Goal: Check status: Check status

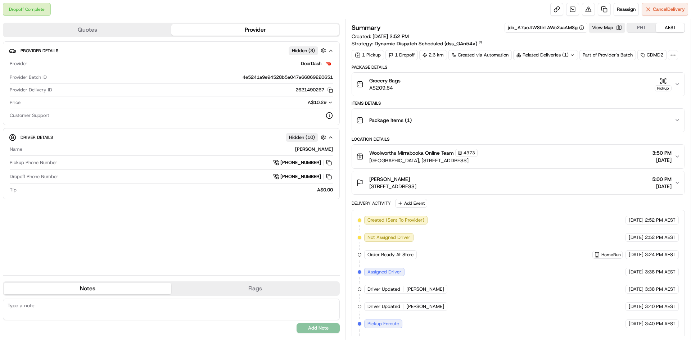
click at [565, 49] on div "Summary job_A7aoJtWStirLAWc2uaAMSg View Map PHT AEST Created: [DATE] 2:52 PM St…" at bounding box center [518, 41] width 333 height 37
click at [566, 55] on div "Related Deliveries (1)" at bounding box center [545, 55] width 65 height 10
click at [546, 84] on span "270420070" at bounding box center [559, 84] width 26 height 6
click at [556, 87] on td "270420070" at bounding box center [583, 84] width 81 height 13
click at [556, 85] on span "270420070" at bounding box center [559, 84] width 26 height 6
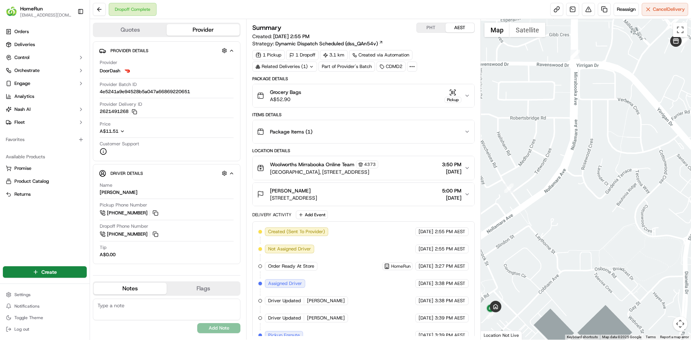
click at [457, 98] on div "Pickup" at bounding box center [453, 100] width 17 height 6
click at [444, 100] on div "Grocery Bags A$52.90 Pickup" at bounding box center [360, 96] width 207 height 14
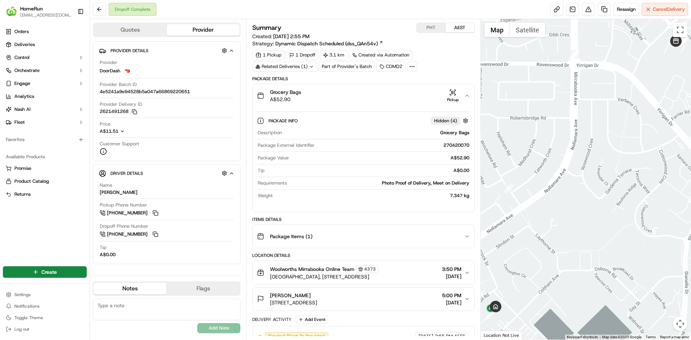
click at [446, 96] on div "Pickup" at bounding box center [453, 96] width 17 height 14
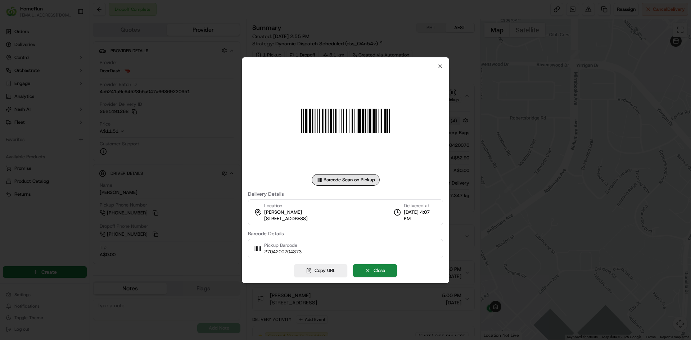
drag, startPoint x: 513, startPoint y: 138, endPoint x: 507, endPoint y: 138, distance: 6.1
click at [510, 138] on div at bounding box center [345, 170] width 691 height 340
